Goal: Transaction & Acquisition: Purchase product/service

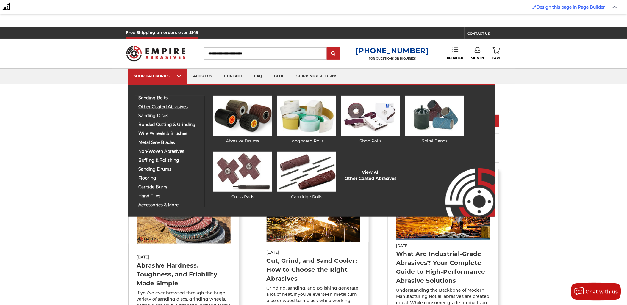
click at [178, 105] on span "other coated abrasives" at bounding box center [170, 107] width 62 height 4
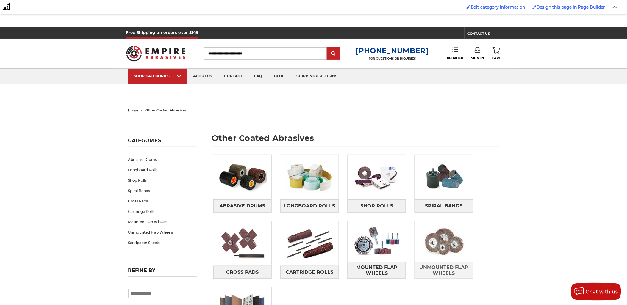
click at [438, 242] on img at bounding box center [444, 241] width 58 height 41
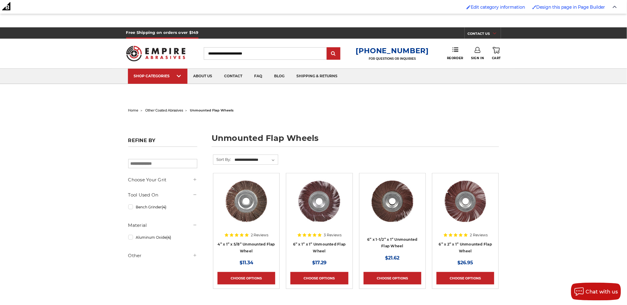
click at [286, 54] on input "Search" at bounding box center [265, 53] width 123 height 12
type input "**********"
click at [327, 48] on input "submit" at bounding box center [333, 54] width 12 height 12
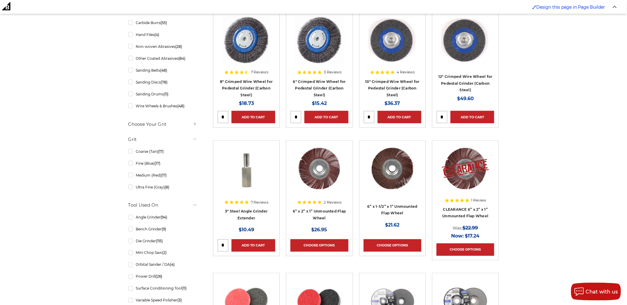
scroll to position [231, 0]
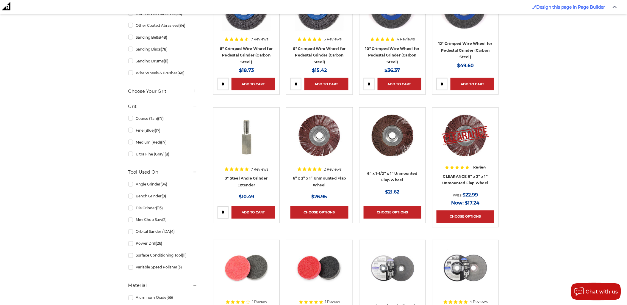
click at [131, 195] on link "Bench Grinder (9)" at bounding box center [162, 196] width 69 height 10
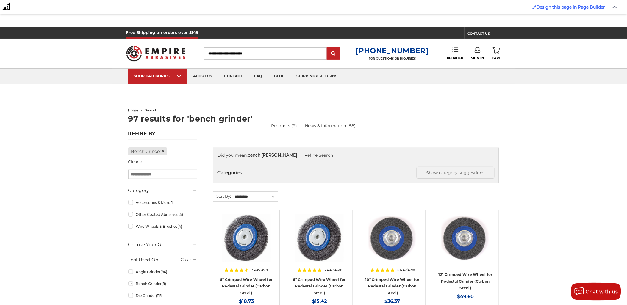
click at [248, 59] on input "Search" at bounding box center [265, 53] width 123 height 12
click at [249, 55] on input "Search" at bounding box center [265, 53] width 123 height 12
type input "*****"
click at [327, 48] on input "submit" at bounding box center [333, 54] width 12 height 12
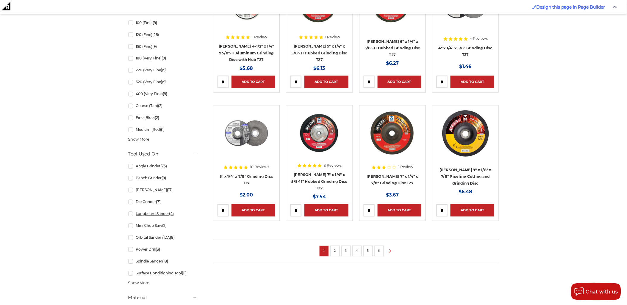
scroll to position [396, 0]
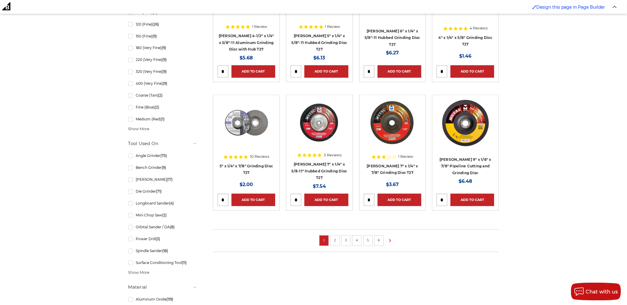
click at [134, 274] on span "Show More" at bounding box center [138, 273] width 21 height 6
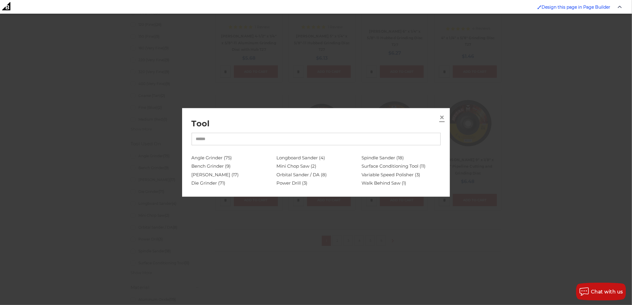
click at [441, 117] on span "×" at bounding box center [441, 117] width 5 height 12
